Goal: Task Accomplishment & Management: Manage account settings

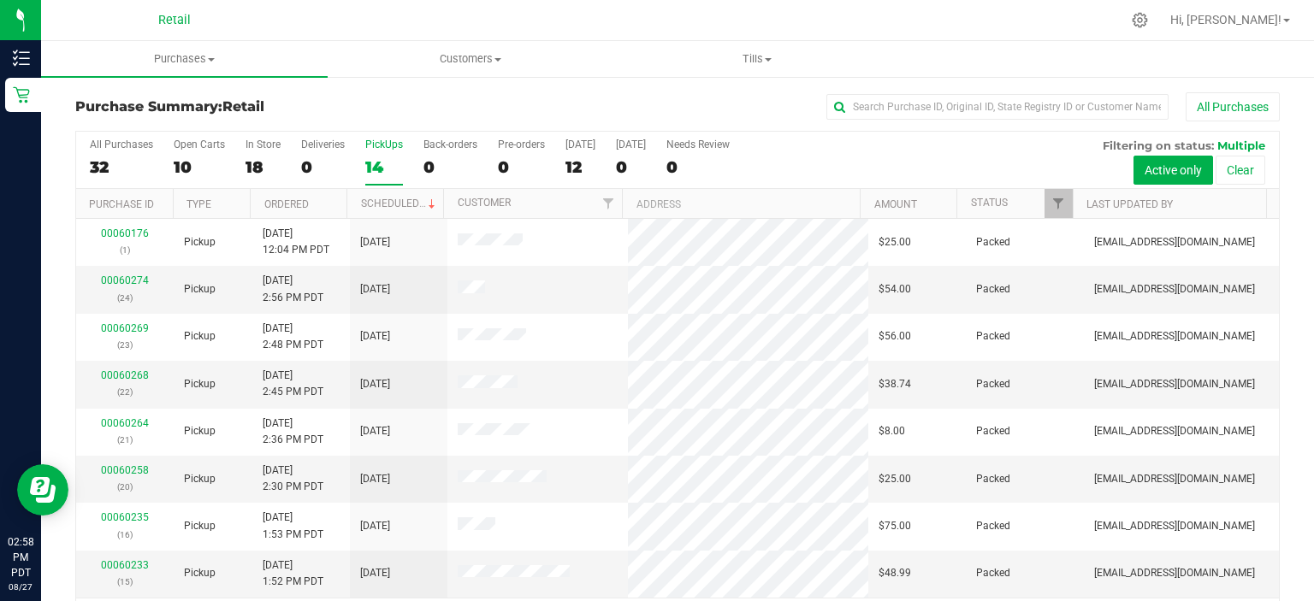
click at [389, 178] on label "PickUps 14" at bounding box center [384, 162] width 38 height 47
click at [0, 0] on input "PickUps 14" at bounding box center [0, 0] width 0 height 0
click at [371, 156] on label "PickUps 17" at bounding box center [384, 162] width 38 height 47
click at [0, 0] on input "PickUps 17" at bounding box center [0, 0] width 0 height 0
click at [371, 169] on div "15" at bounding box center [384, 167] width 38 height 20
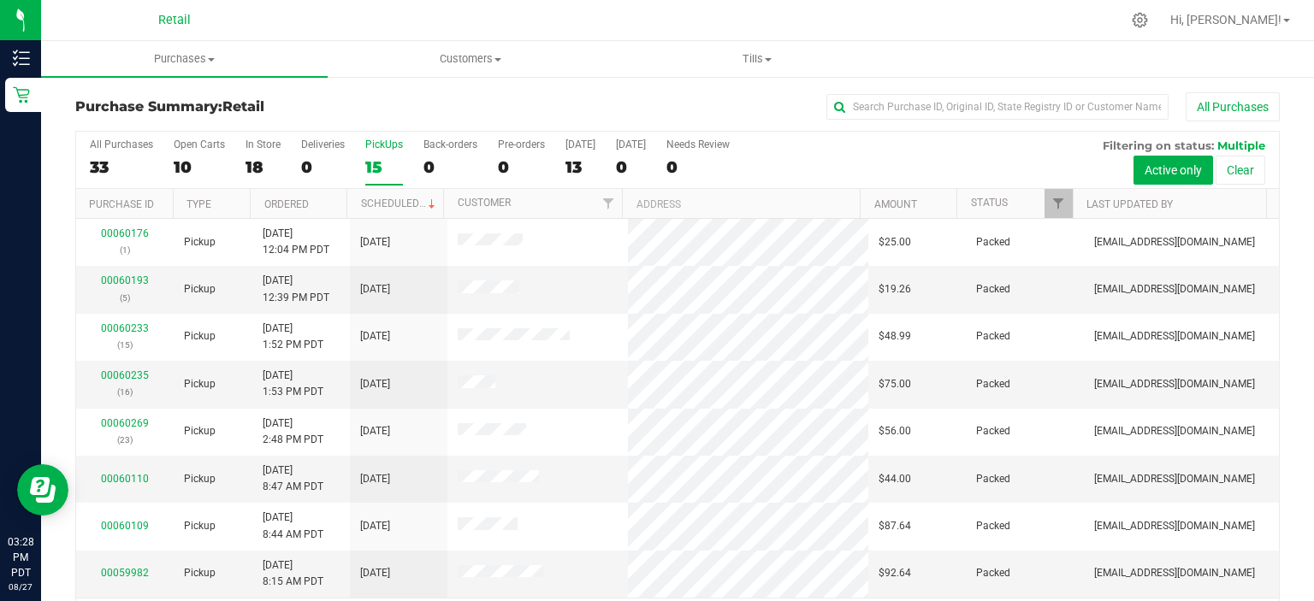
click at [0, 0] on input "PickUps 15" at bounding box center [0, 0] width 0 height 0
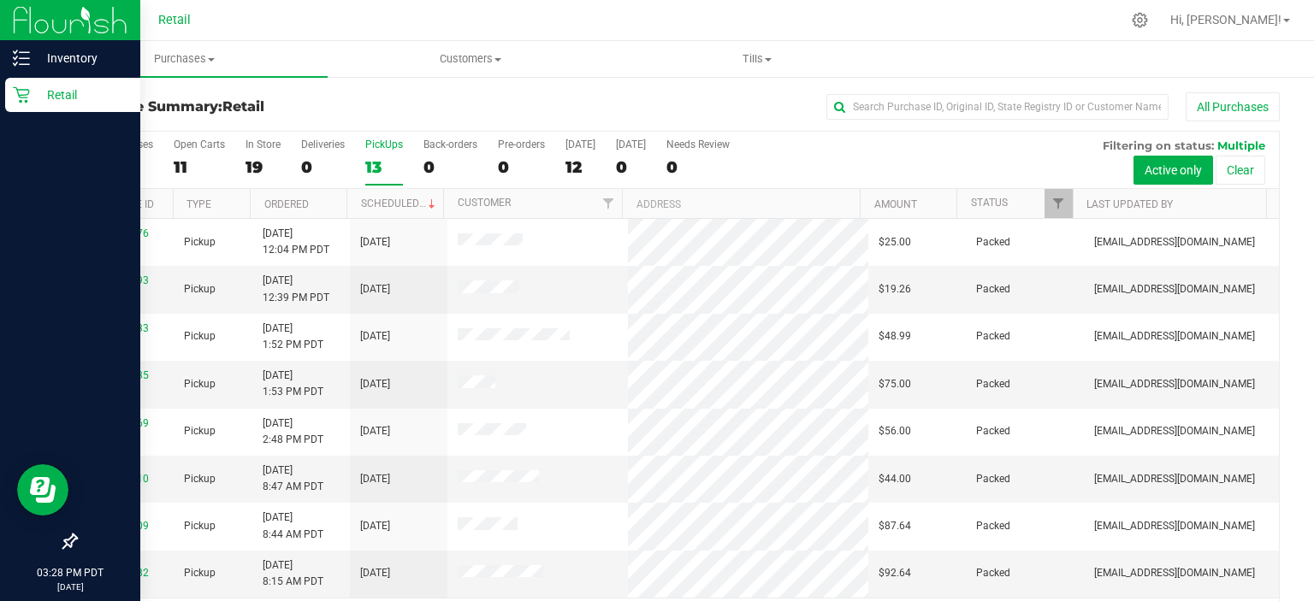
click at [30, 92] on p "Retail" at bounding box center [81, 95] width 103 height 21
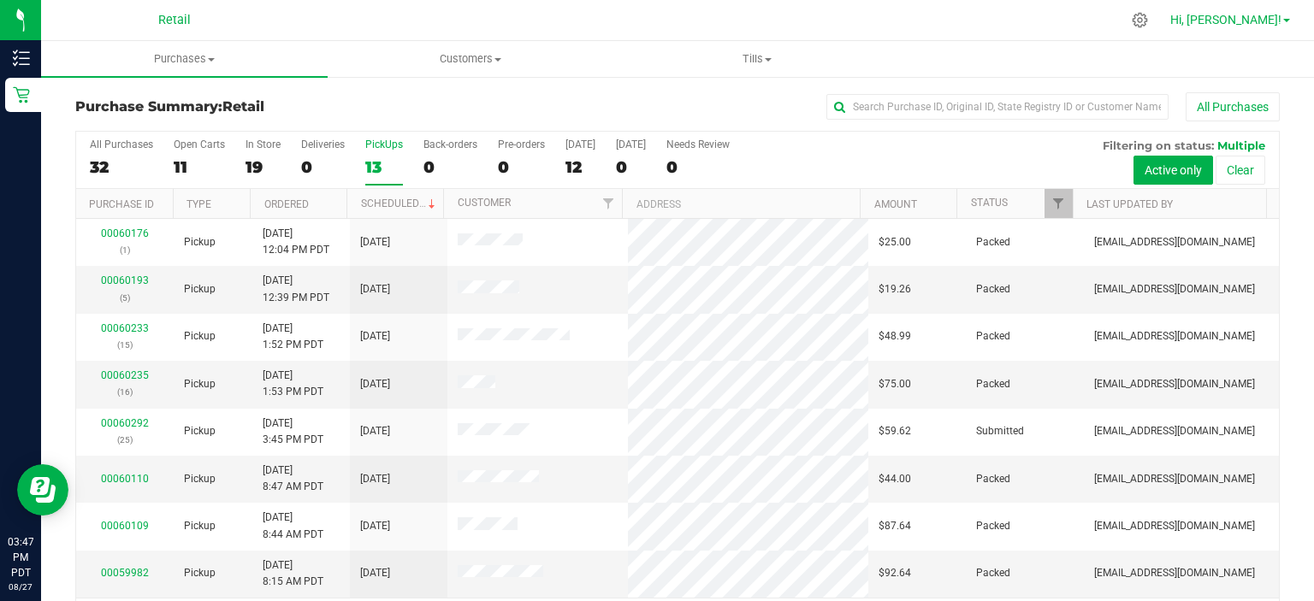
click at [1273, 27] on link "Hi, [PERSON_NAME]!" at bounding box center [1229, 20] width 133 height 18
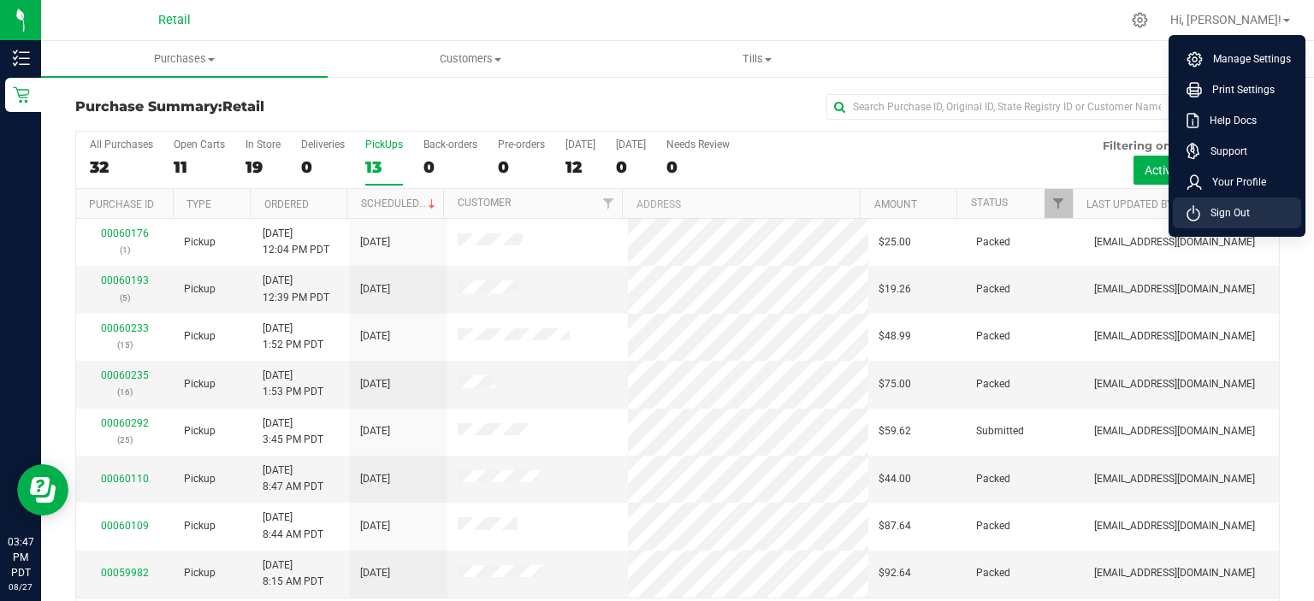
click at [1234, 226] on li "Sign Out" at bounding box center [1237, 213] width 128 height 31
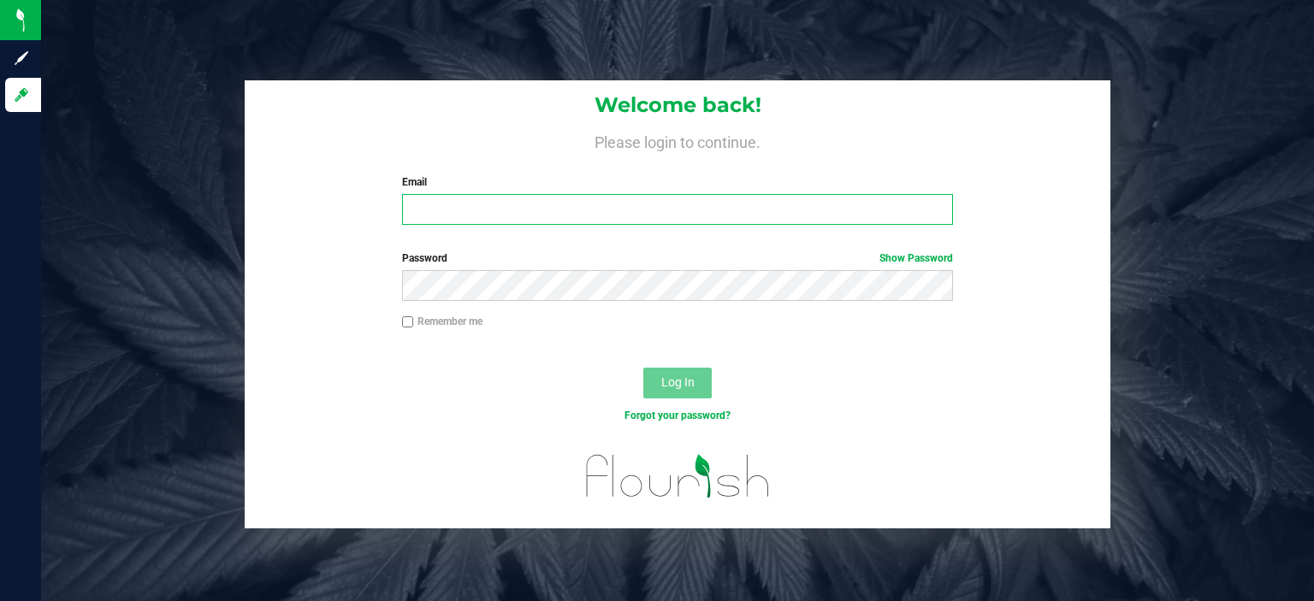
click at [448, 206] on input "Email" at bounding box center [678, 209] width 552 height 31
type input "[EMAIL_ADDRESS][DOMAIN_NAME]"
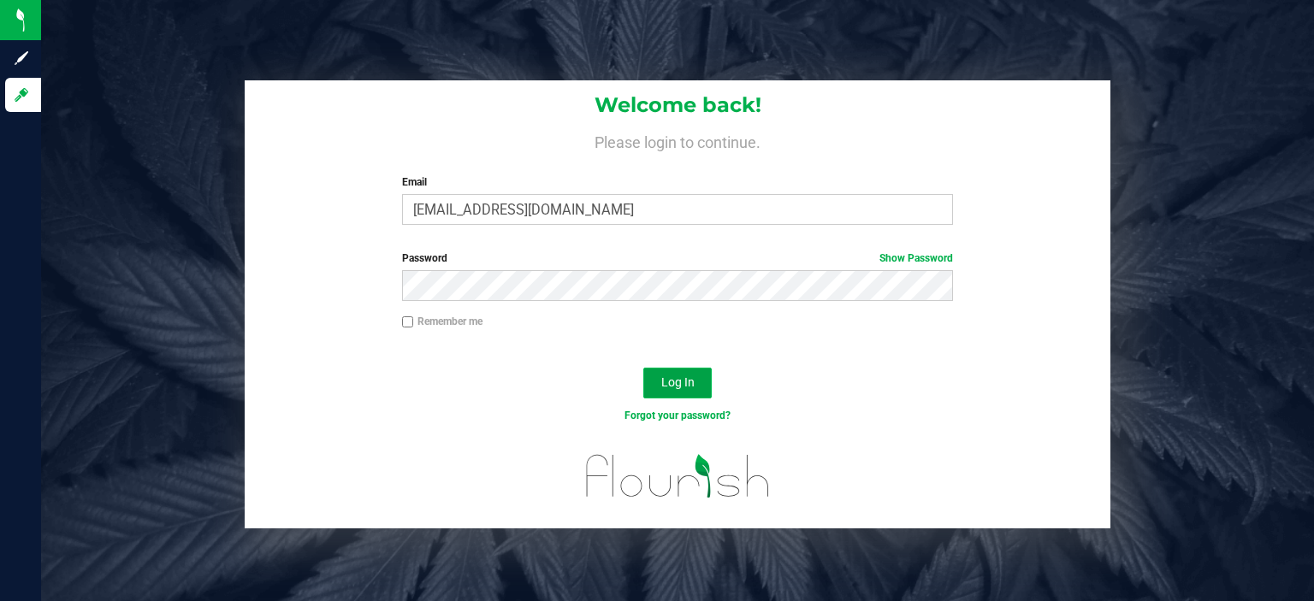
click at [677, 381] on span "Log In" at bounding box center [677, 383] width 33 height 14
